Goal: Task Accomplishment & Management: Manage account settings

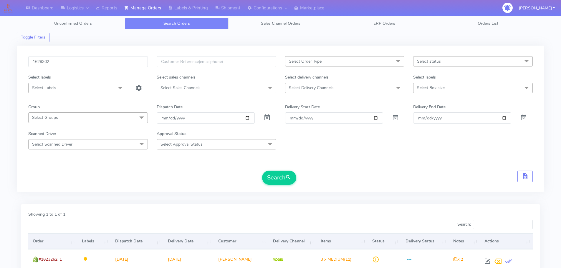
type input "1628302"
click at [262, 171] on button "Search" at bounding box center [279, 178] width 34 height 14
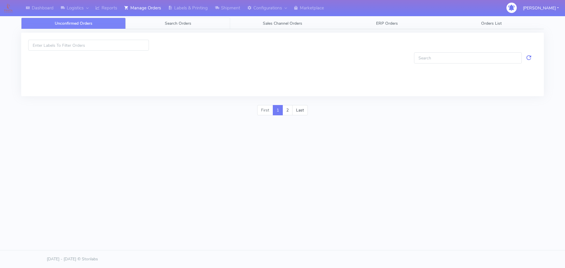
drag, startPoint x: 185, startPoint y: 23, endPoint x: 202, endPoint y: 53, distance: 34.9
click at [185, 23] on span "Search Orders" at bounding box center [178, 24] width 27 height 6
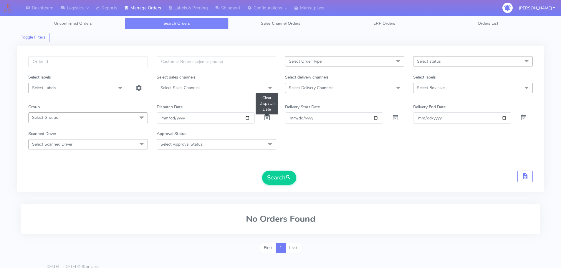
click at [268, 120] on span at bounding box center [267, 119] width 7 height 6
click at [269, 119] on span at bounding box center [267, 119] width 7 height 6
click at [130, 64] on input "text" at bounding box center [88, 61] width 120 height 11
paste input "1628302"
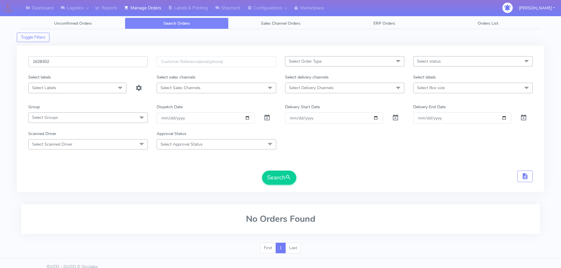
type input "1628302"
click at [262, 171] on button "Search" at bounding box center [279, 178] width 34 height 14
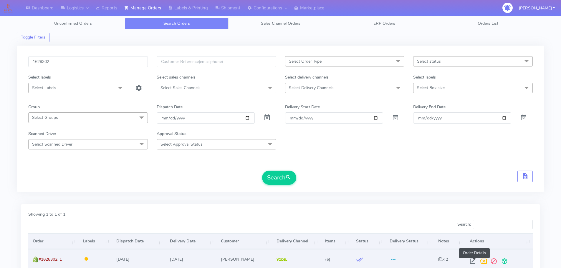
click at [474, 262] on span at bounding box center [472, 263] width 11 height 6
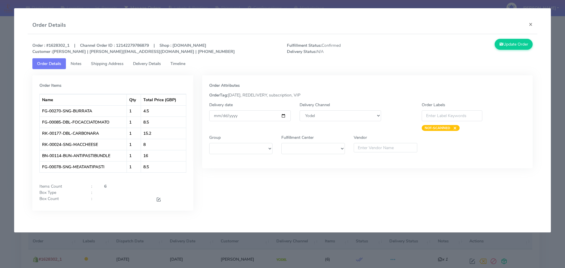
click at [331, 110] on div "Delivery Channel DHL OnFleet Royal Mail DPD Yodel MaxOptra Amazon Collection" at bounding box center [340, 116] width 90 height 29
click at [333, 119] on select "DHL OnFleet Royal Mail DPD Yodel MaxOptra Amazon Collection" at bounding box center [341, 115] width 82 height 11
select select "3"
click at [300, 110] on select "DHL OnFleet Royal Mail DPD Yodel MaxOptra Amazon Collection" at bounding box center [341, 115] width 82 height 11
click at [509, 49] on button "Update Order" at bounding box center [514, 44] width 38 height 11
